Goal: Task Accomplishment & Management: Manage account settings

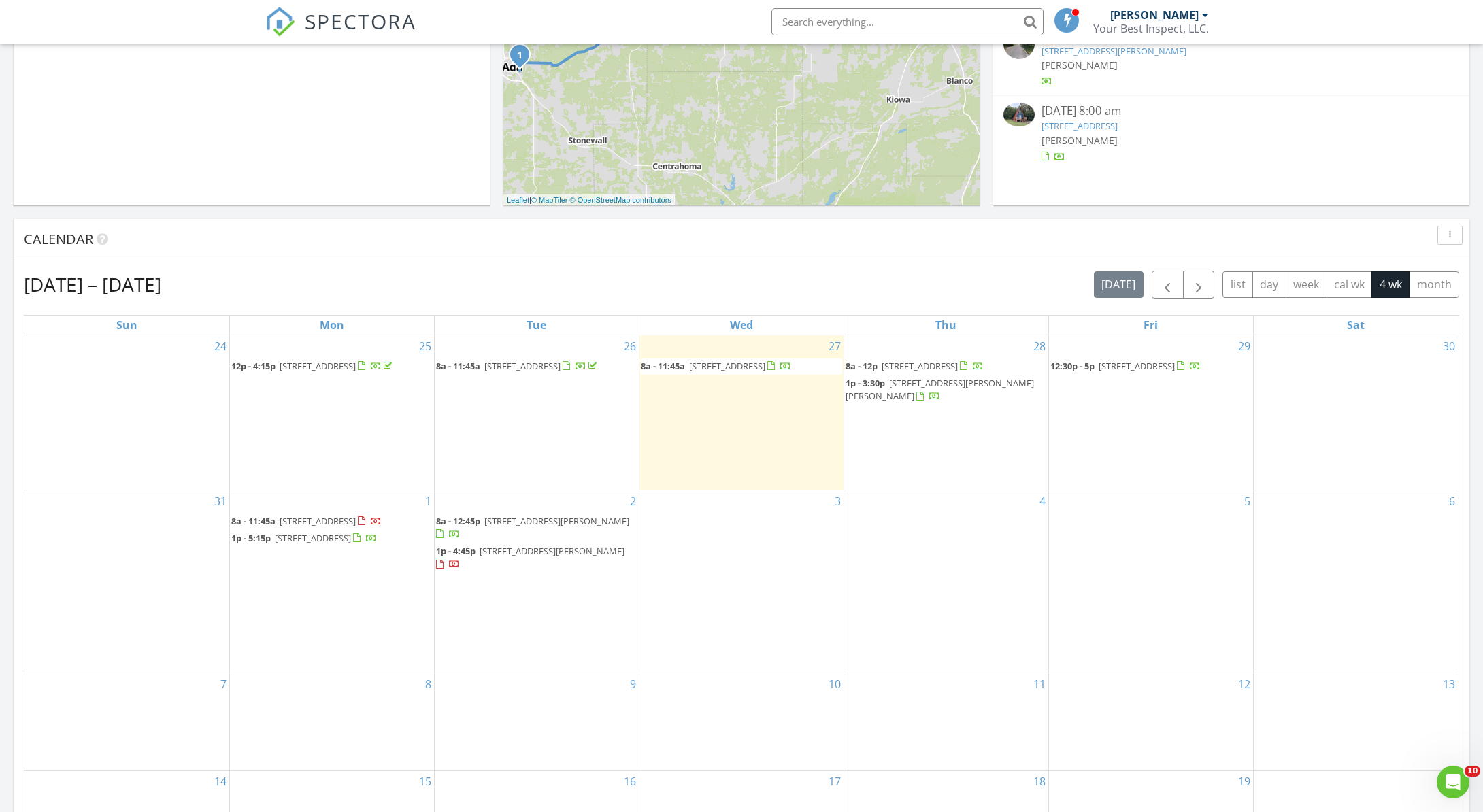
scroll to position [428, 0]
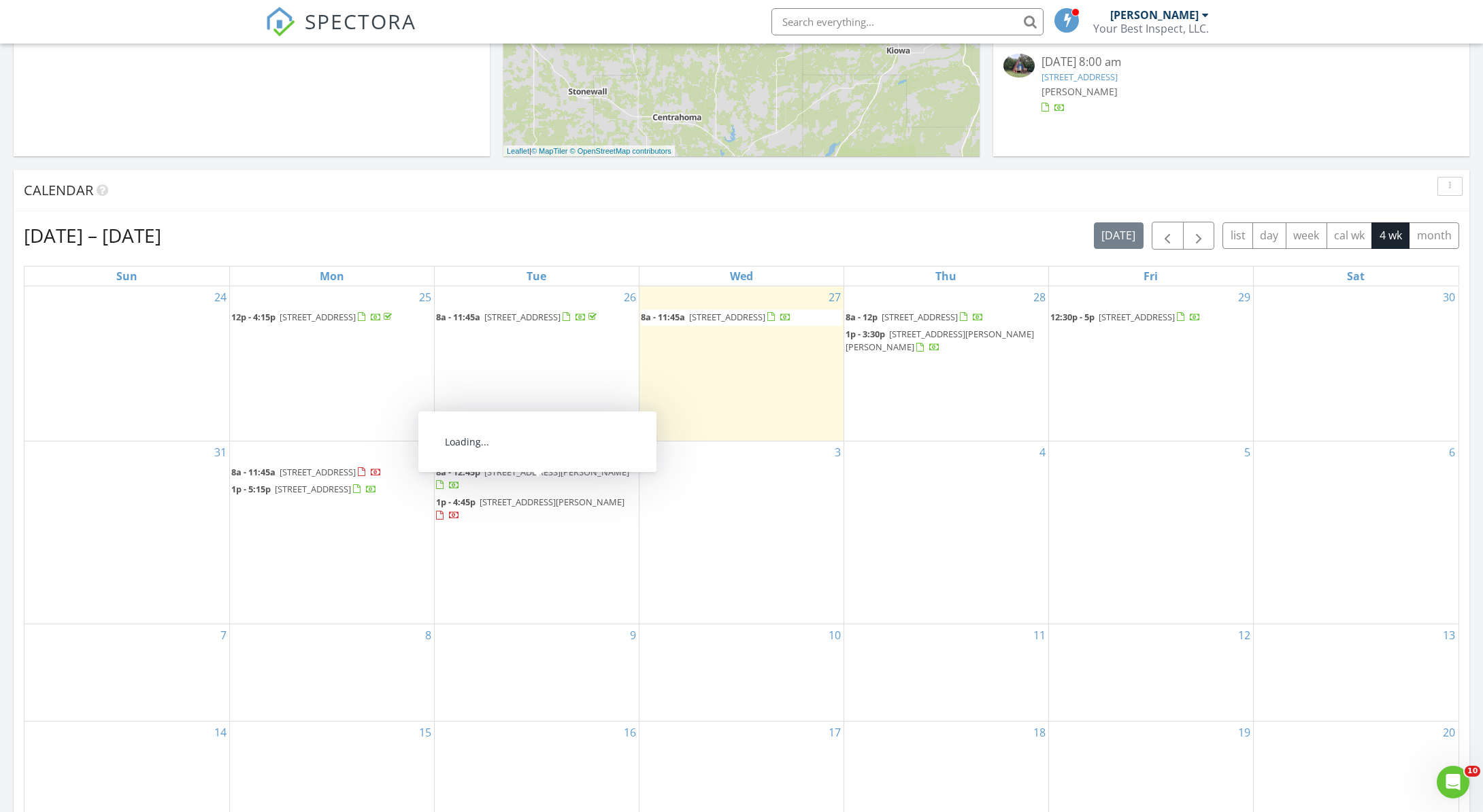
click at [505, 497] on span "1910 Cardinal Ln, McAlester 74501" at bounding box center [552, 502] width 145 height 12
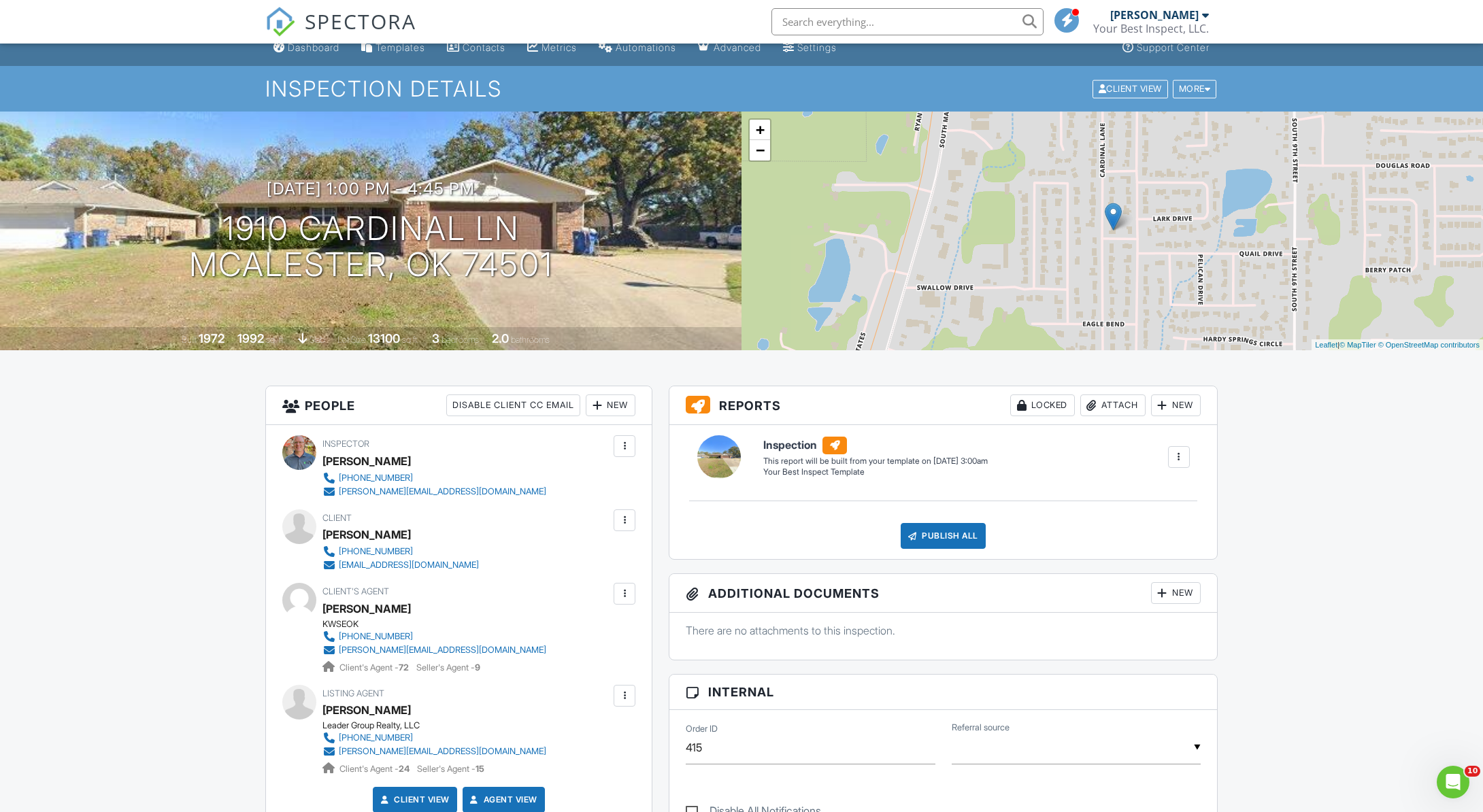
scroll to position [17, 0]
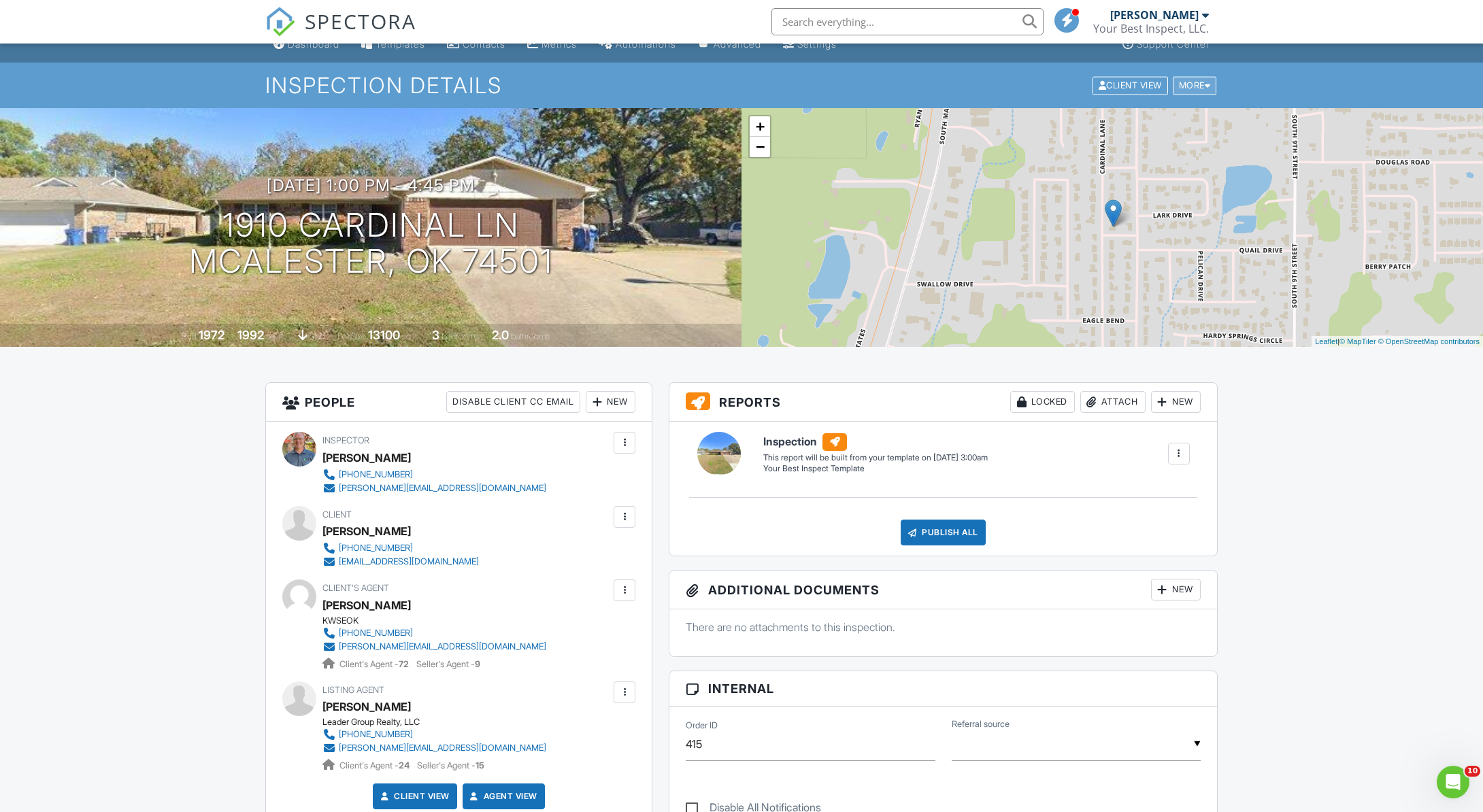
click at [1193, 78] on div "More" at bounding box center [1195, 85] width 44 height 18
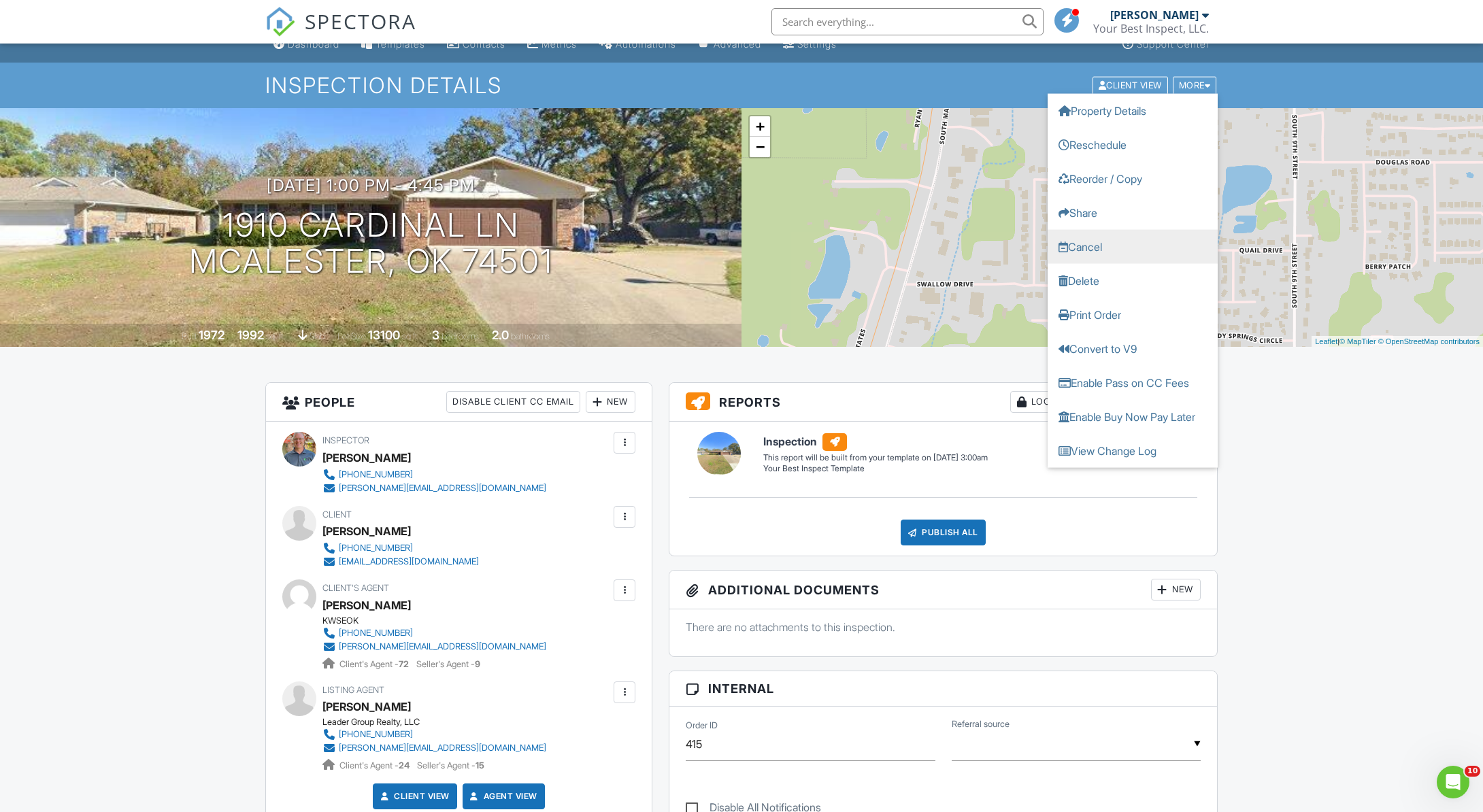
click at [1084, 247] on link "Cancel" at bounding box center [1132, 246] width 170 height 34
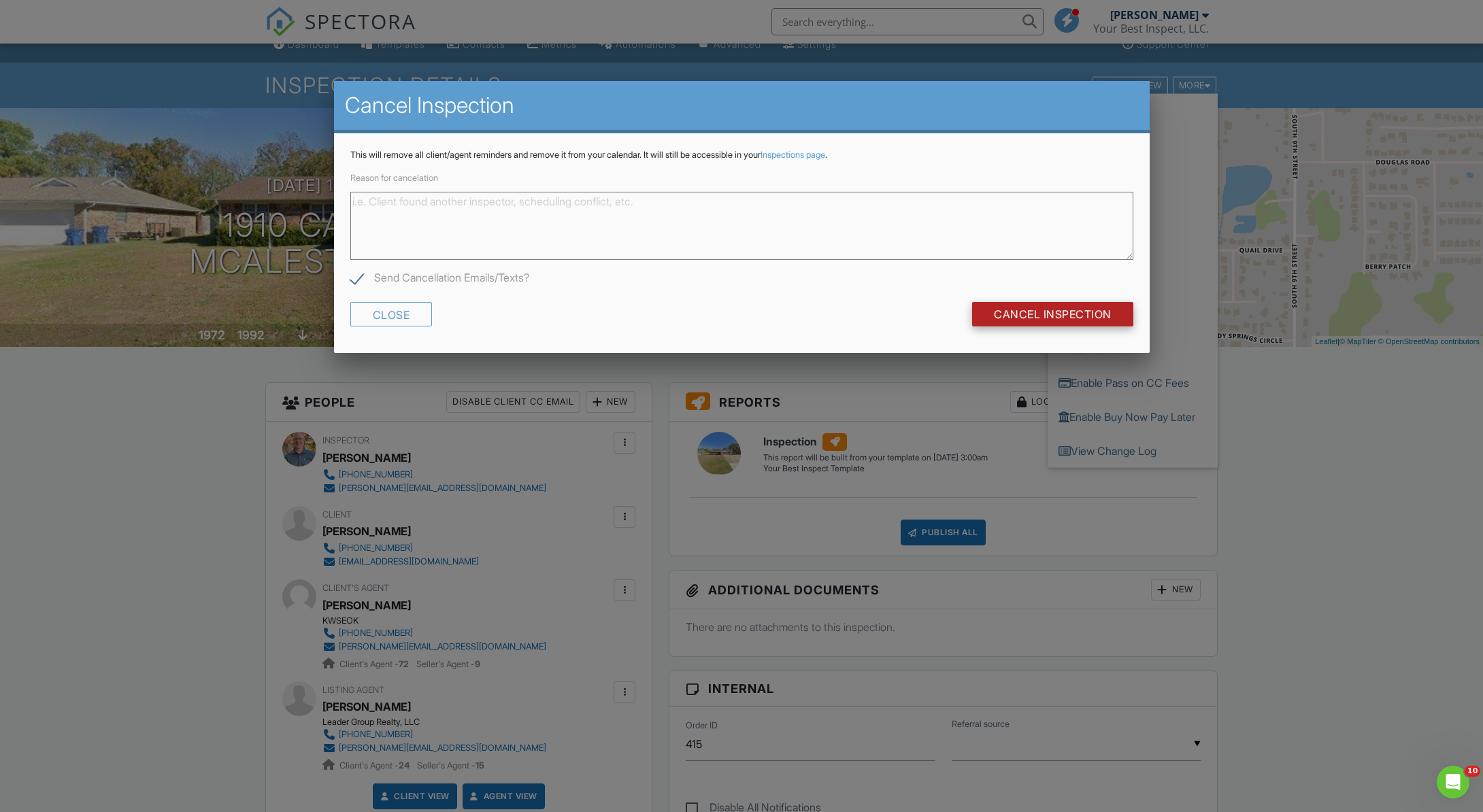
click at [1054, 310] on input "Cancel Inspection" at bounding box center [1053, 314] width 162 height 25
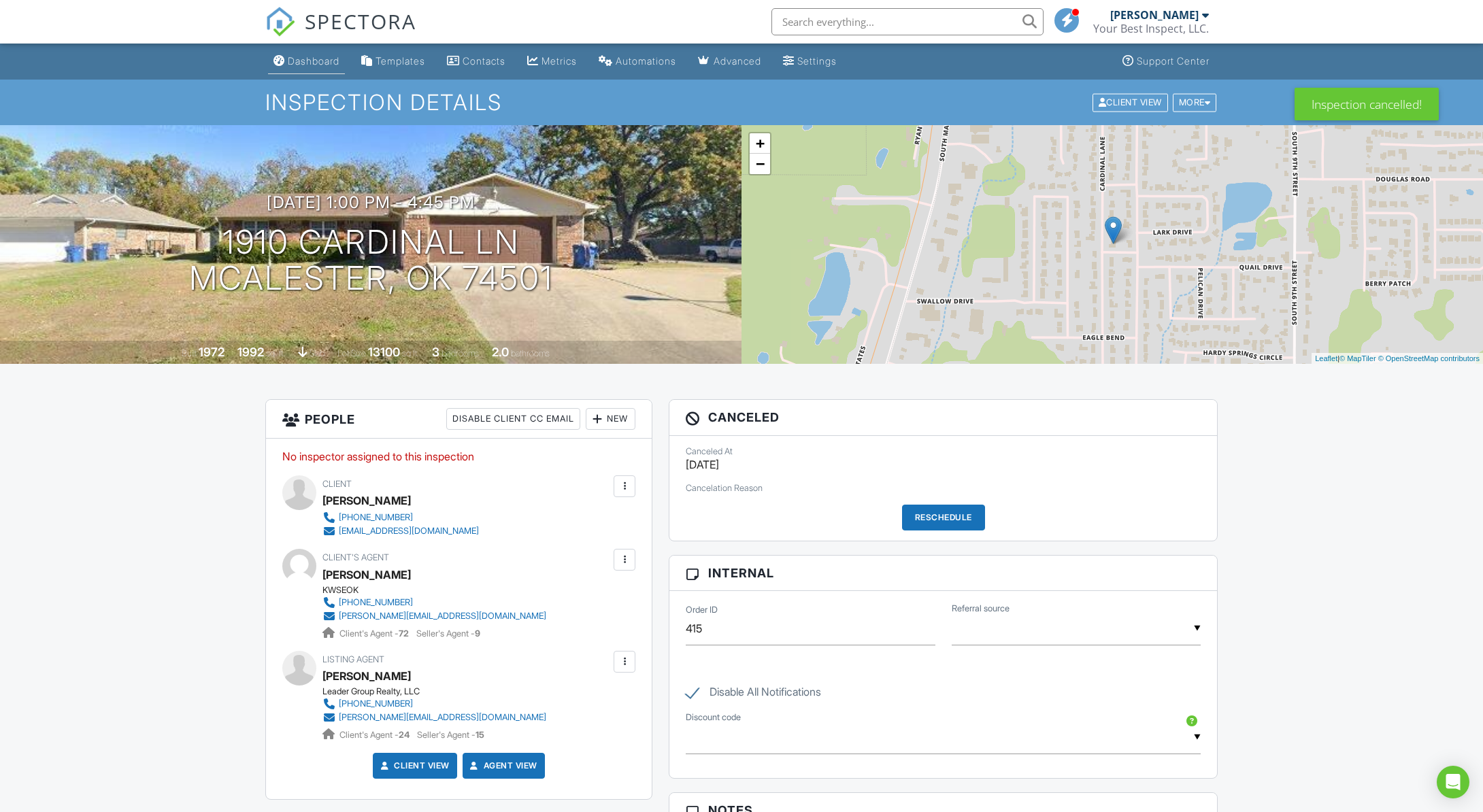
click at [310, 66] on div "Dashboard" at bounding box center [313, 61] width 51 height 12
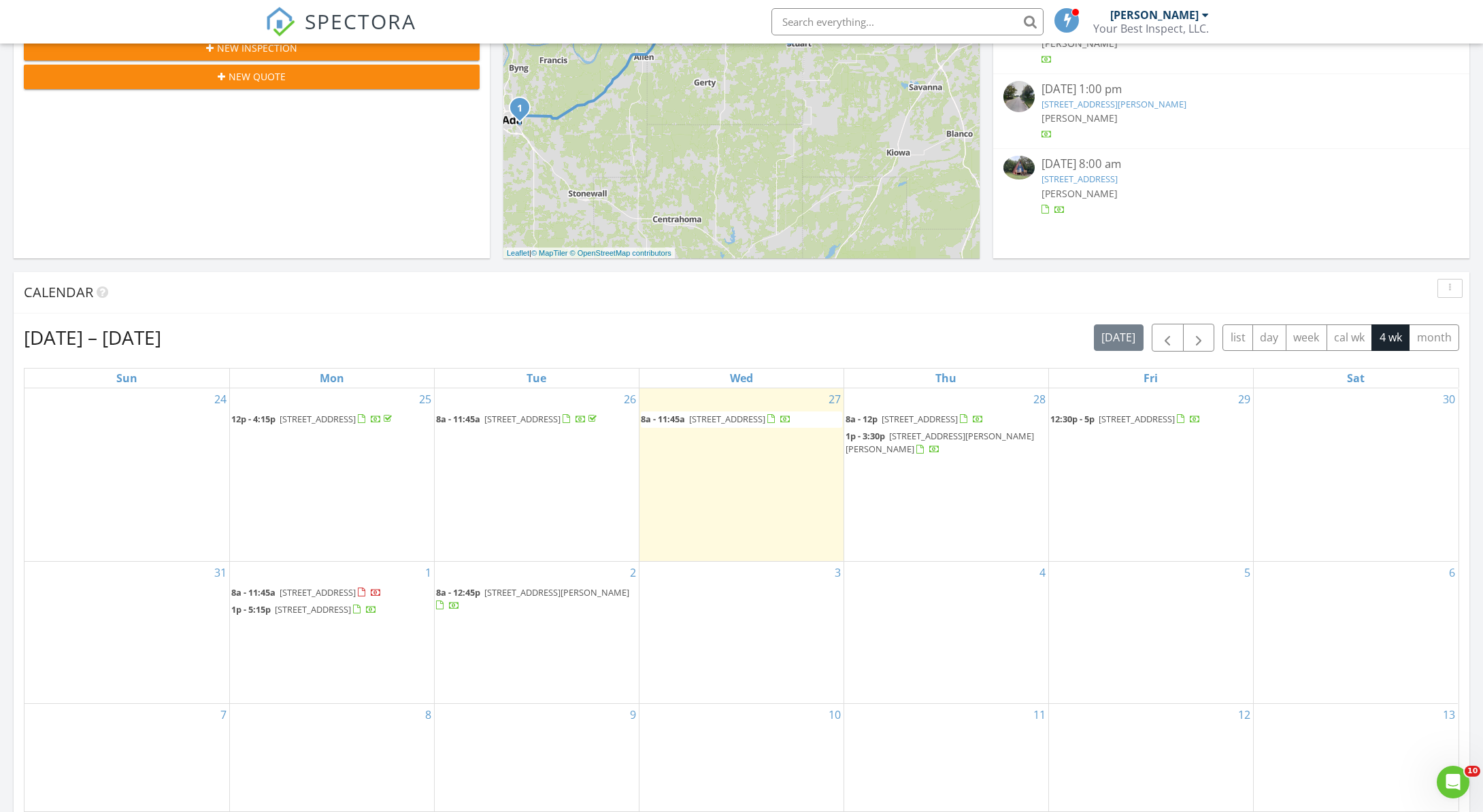
scroll to position [327, 0]
click at [327, 585] on span "420819 E 1175th Rd, Eufaula 74432" at bounding box center [317, 591] width 76 height 12
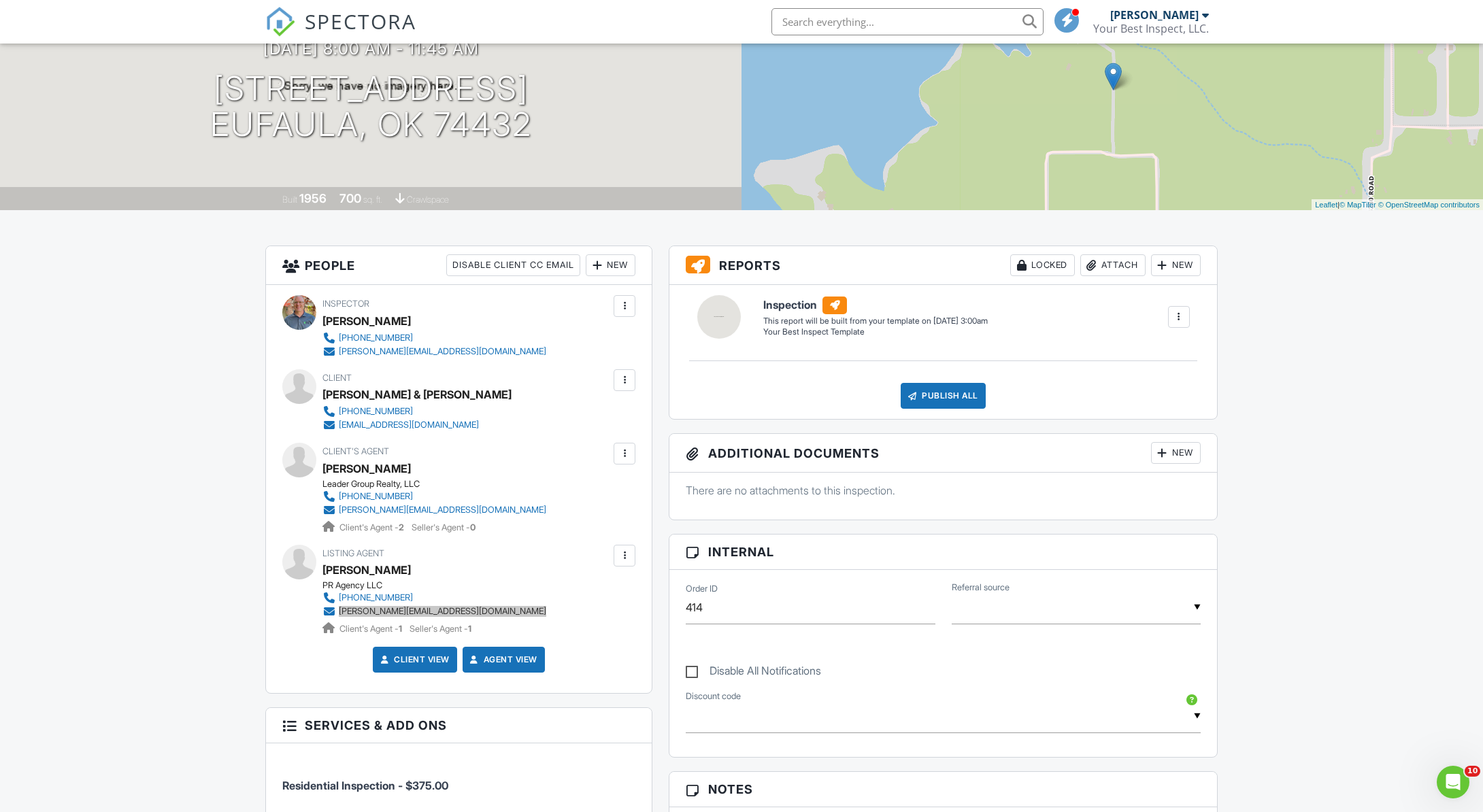
scroll to position [162, 0]
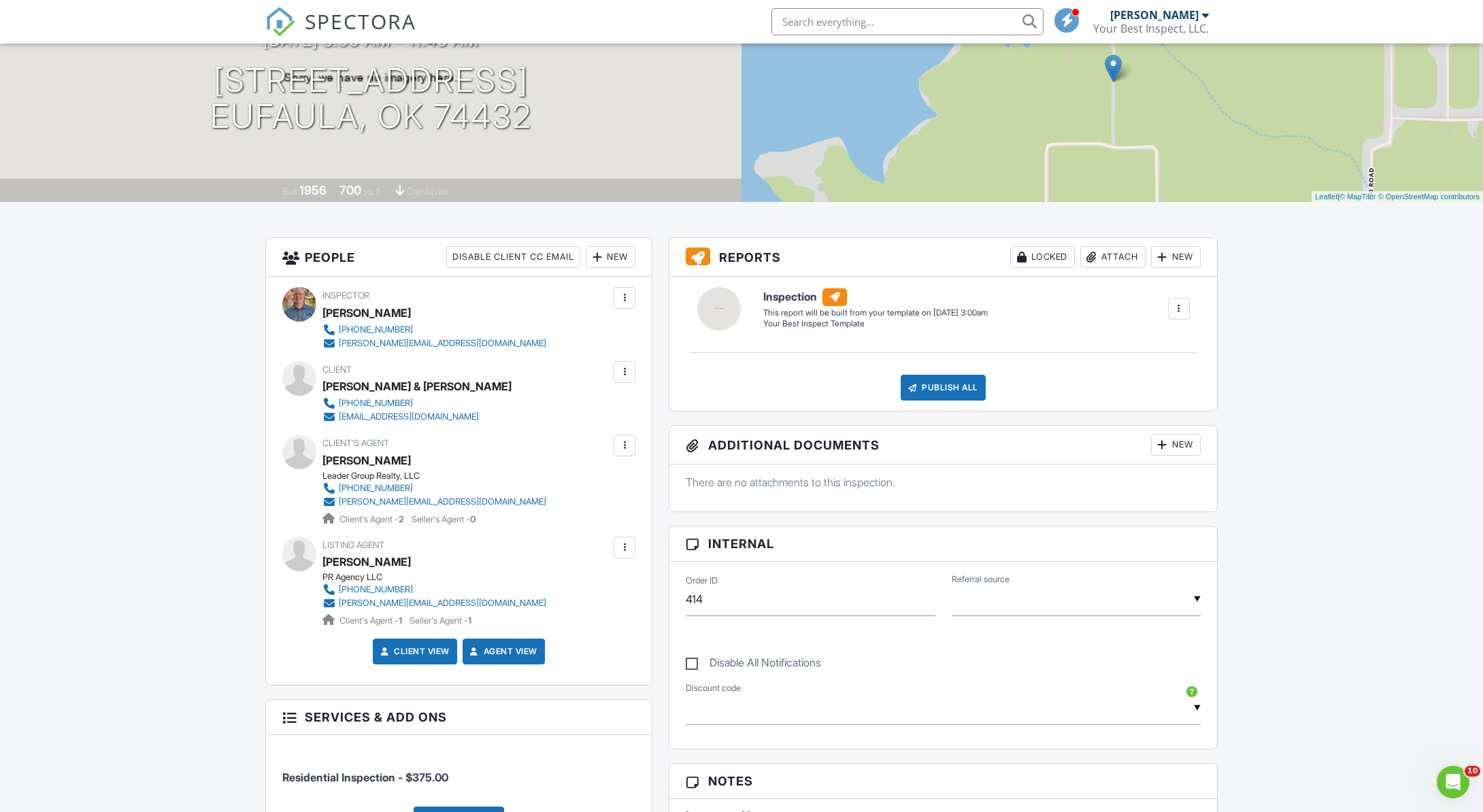
click at [622, 543] on div at bounding box center [624, 547] width 14 height 14
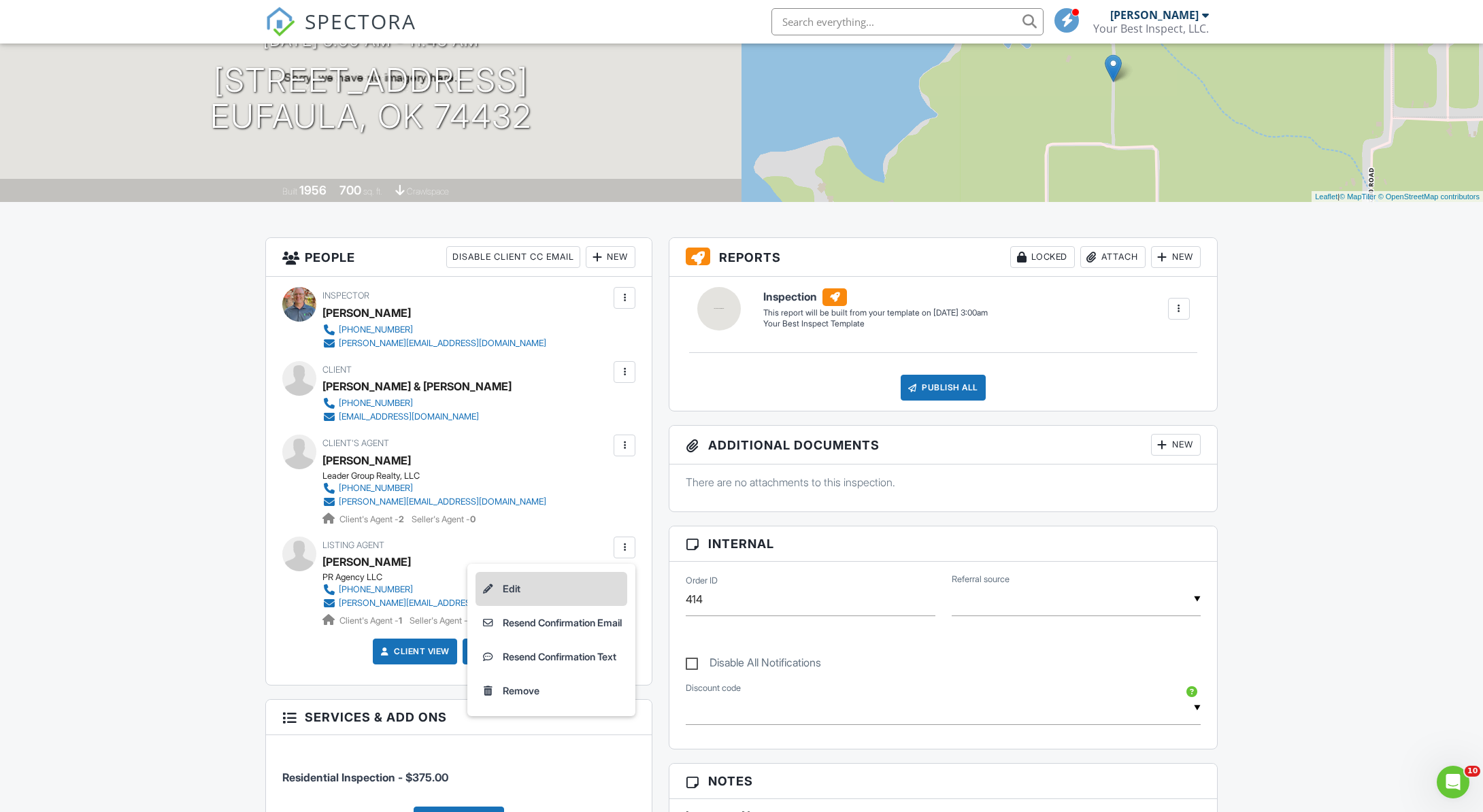
click at [502, 583] on li "Edit" at bounding box center [551, 589] width 151 height 34
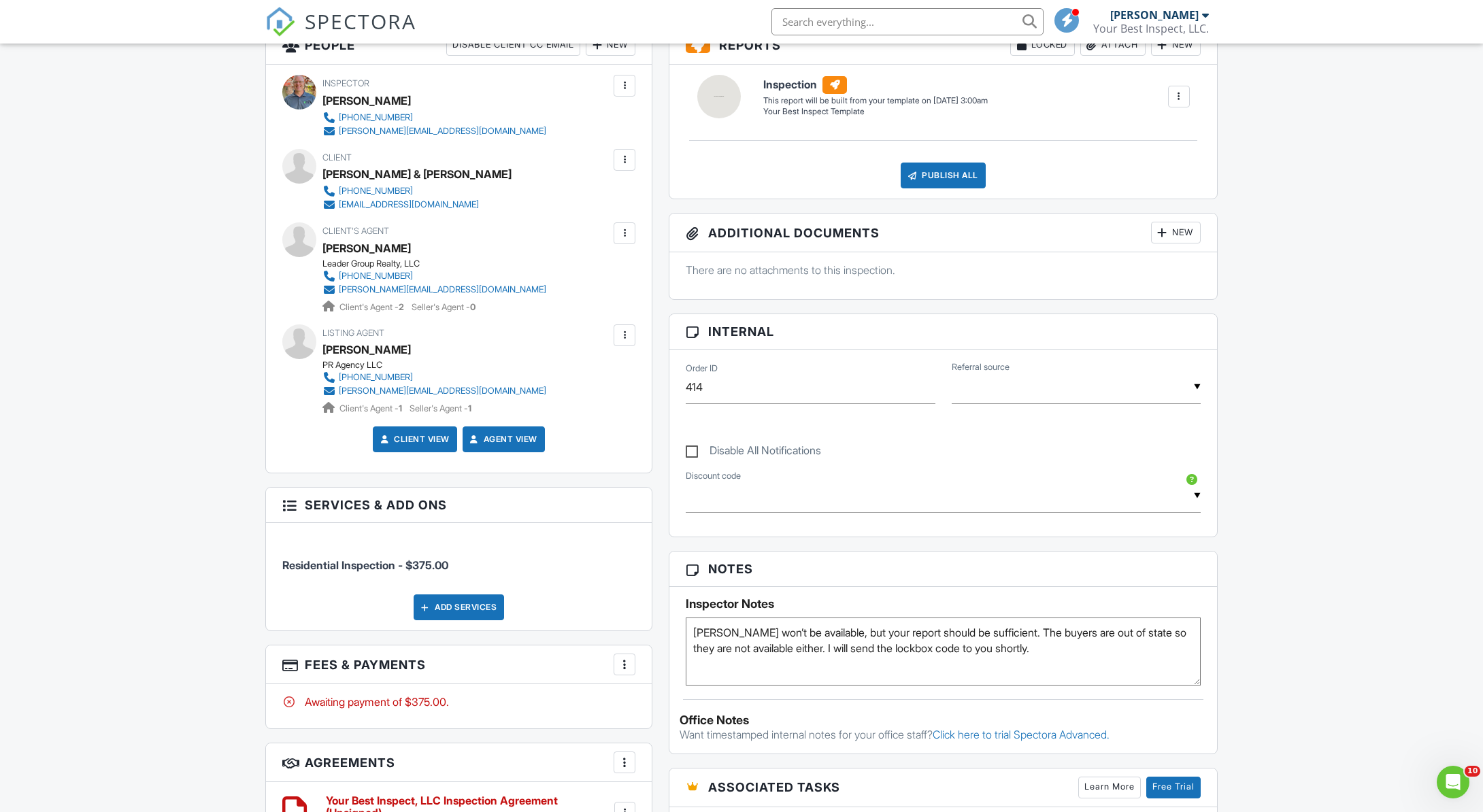
scroll to position [421, 0]
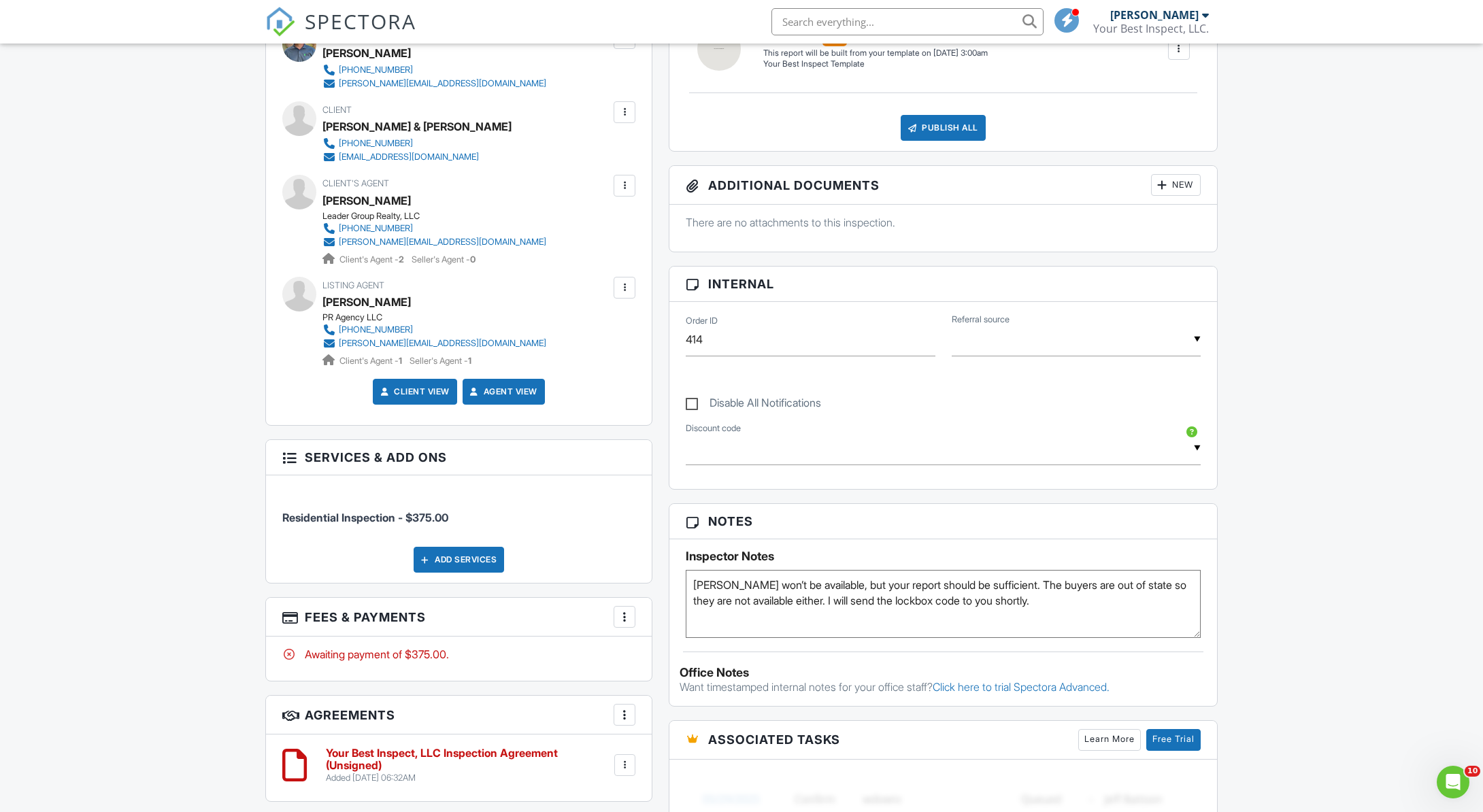
click at [623, 284] on div at bounding box center [624, 287] width 14 height 14
click at [521, 355] on li "Resend Confirmation Email" at bounding box center [551, 363] width 151 height 34
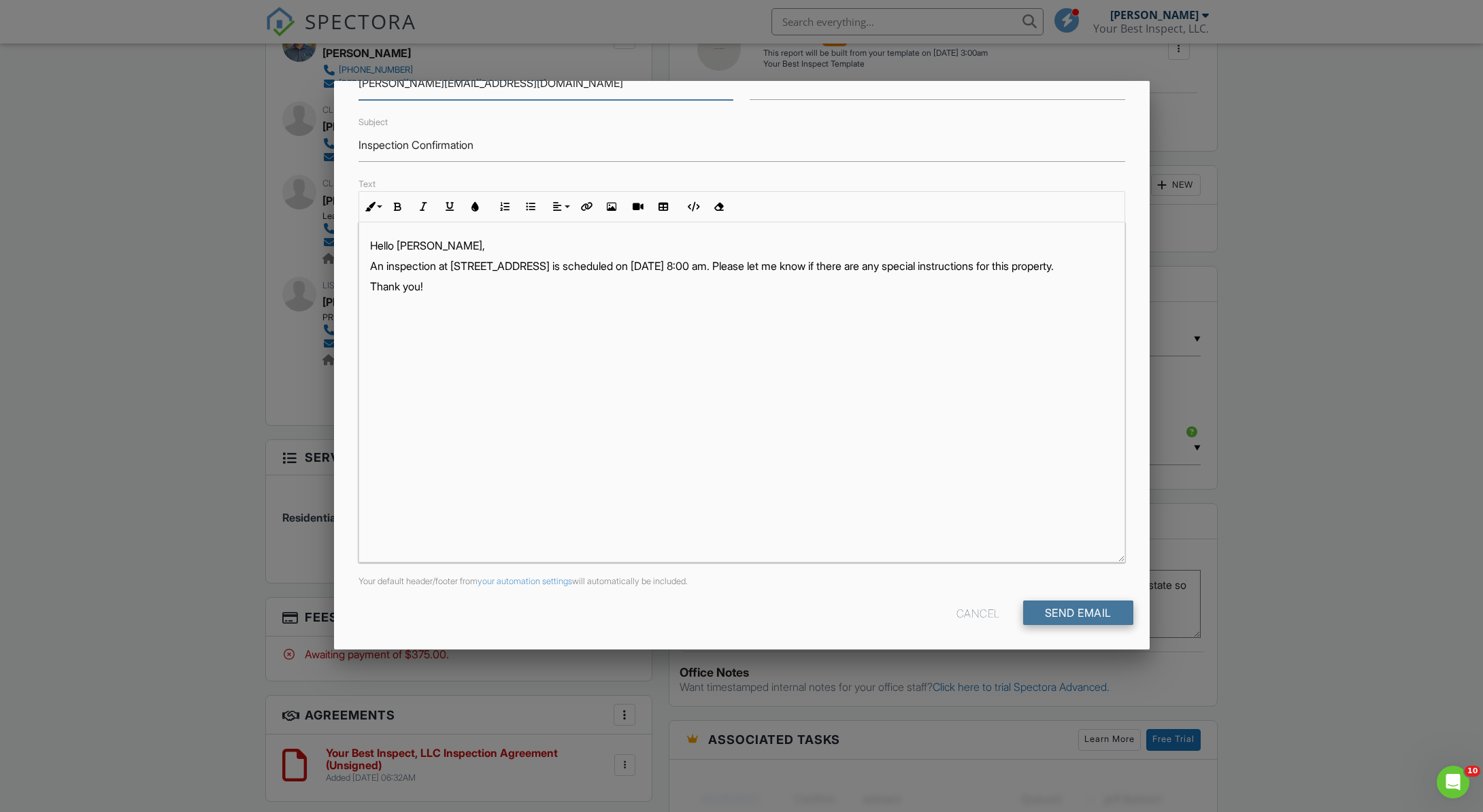
scroll to position [98, 0]
click at [1054, 615] on input "Send Email" at bounding box center [1078, 613] width 110 height 25
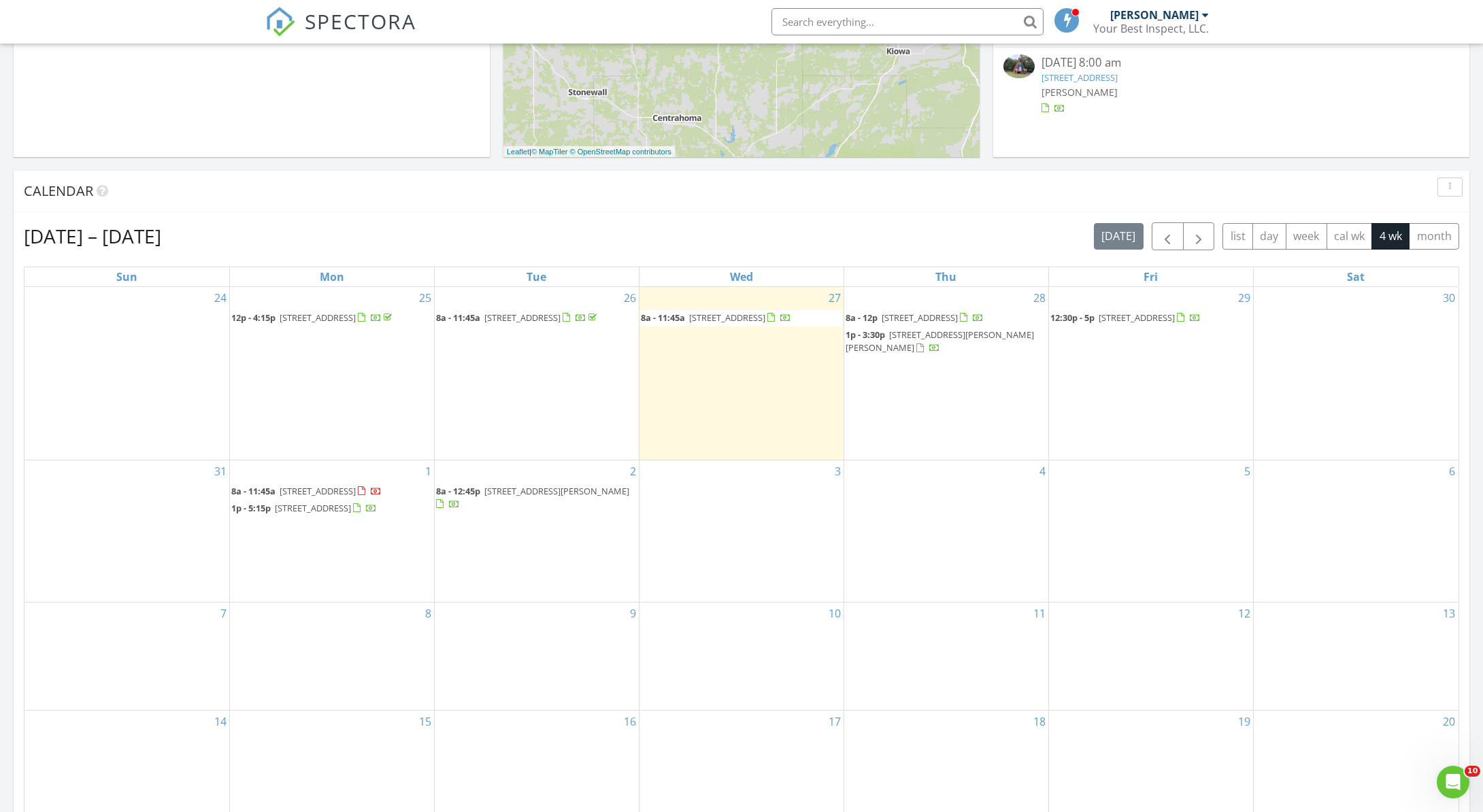
scroll to position [427, 0]
click at [760, 318] on span "[STREET_ADDRESS]" at bounding box center [727, 318] width 76 height 12
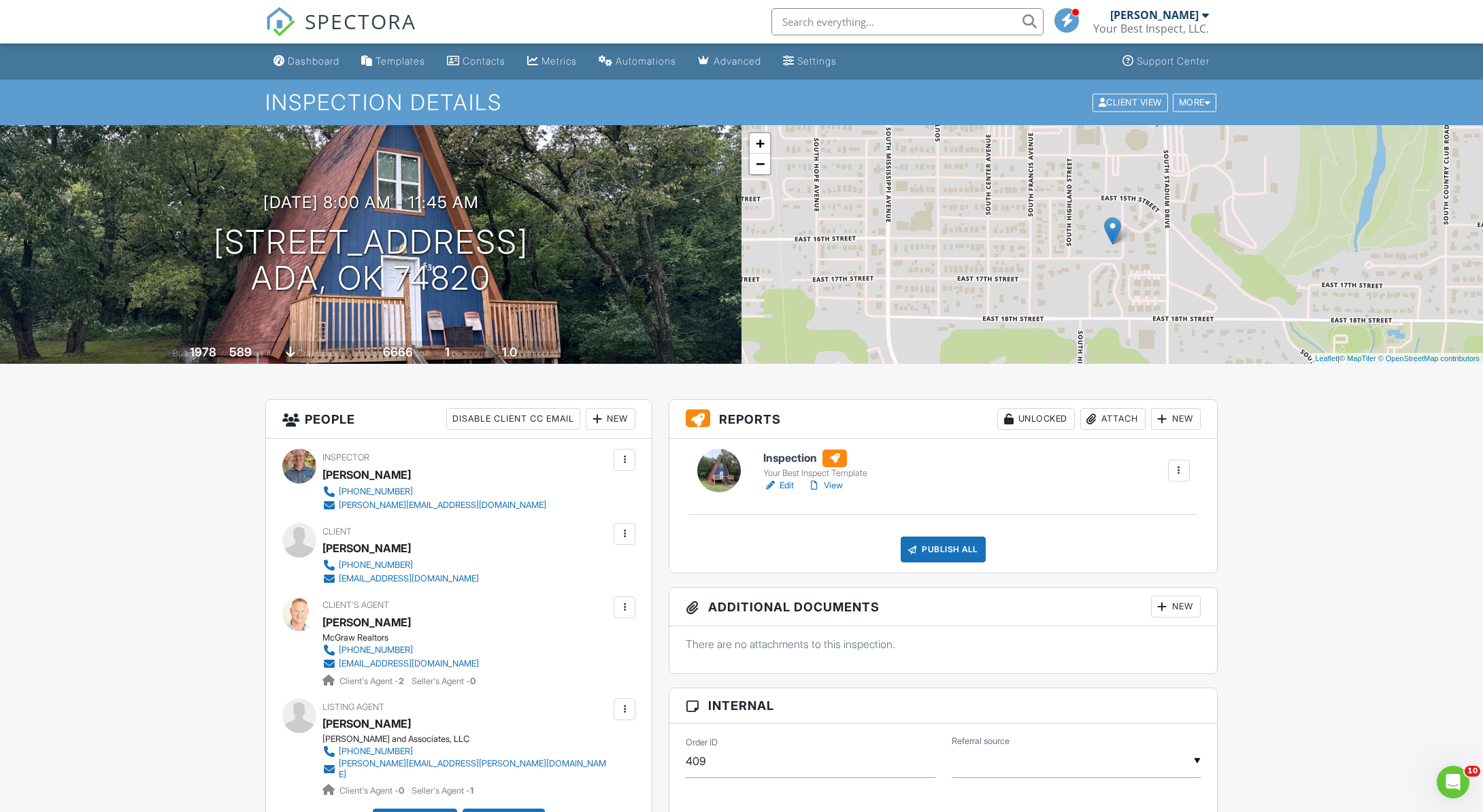
click at [786, 485] on link "Edit" at bounding box center [778, 485] width 31 height 14
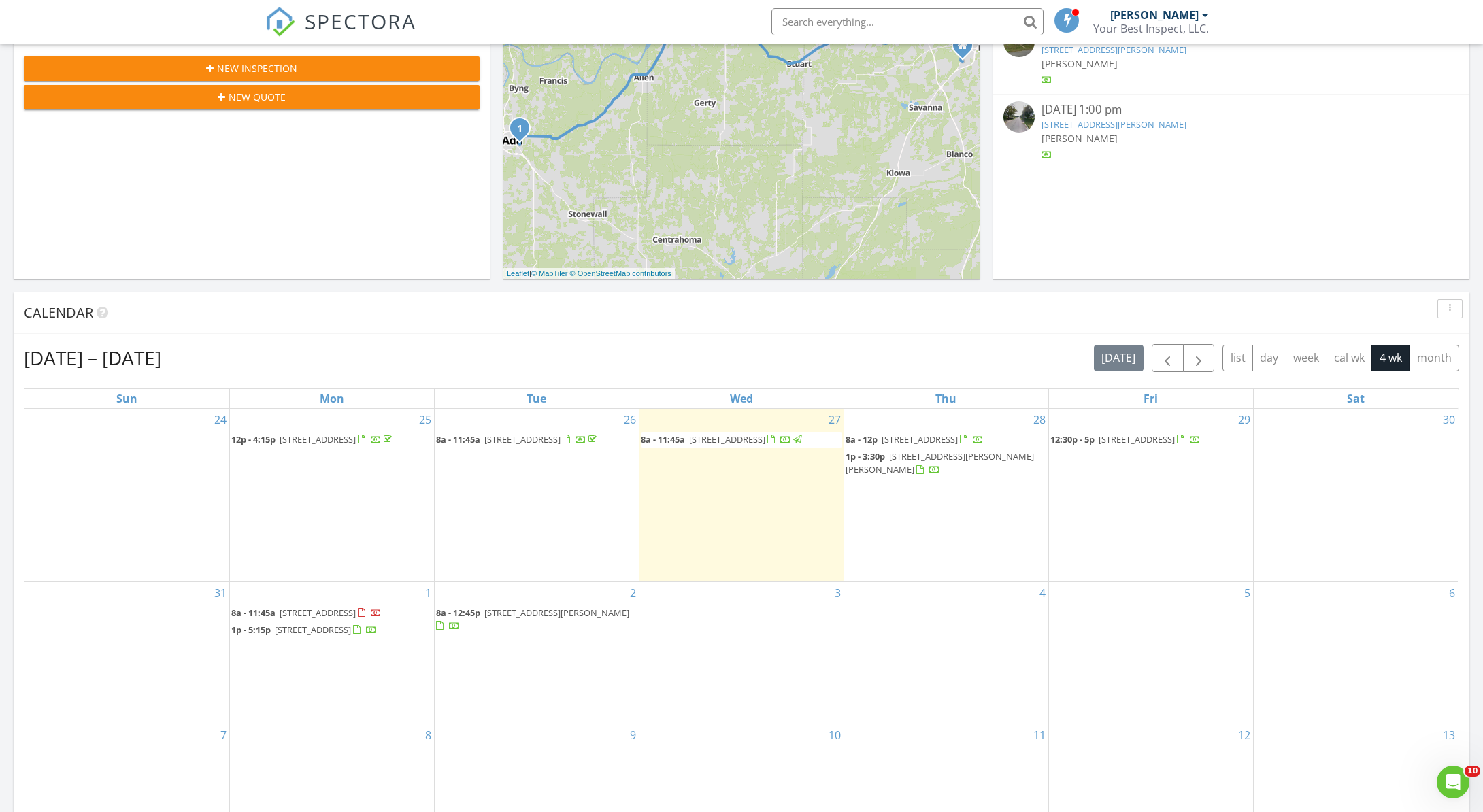
scroll to position [308, 0]
